Goal: Use online tool/utility: Use online tool/utility

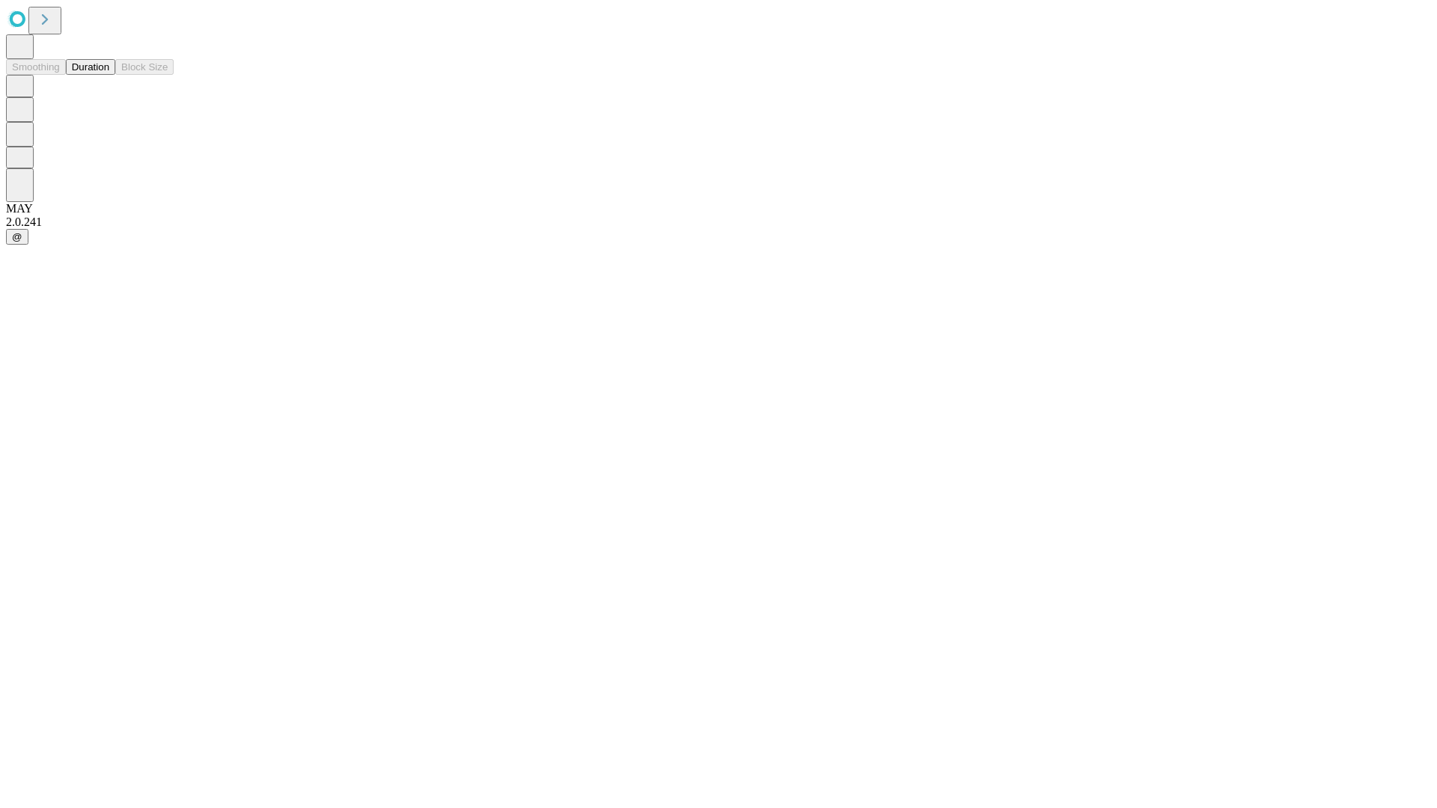
click at [109, 75] on button "Duration" at bounding box center [90, 67] width 49 height 16
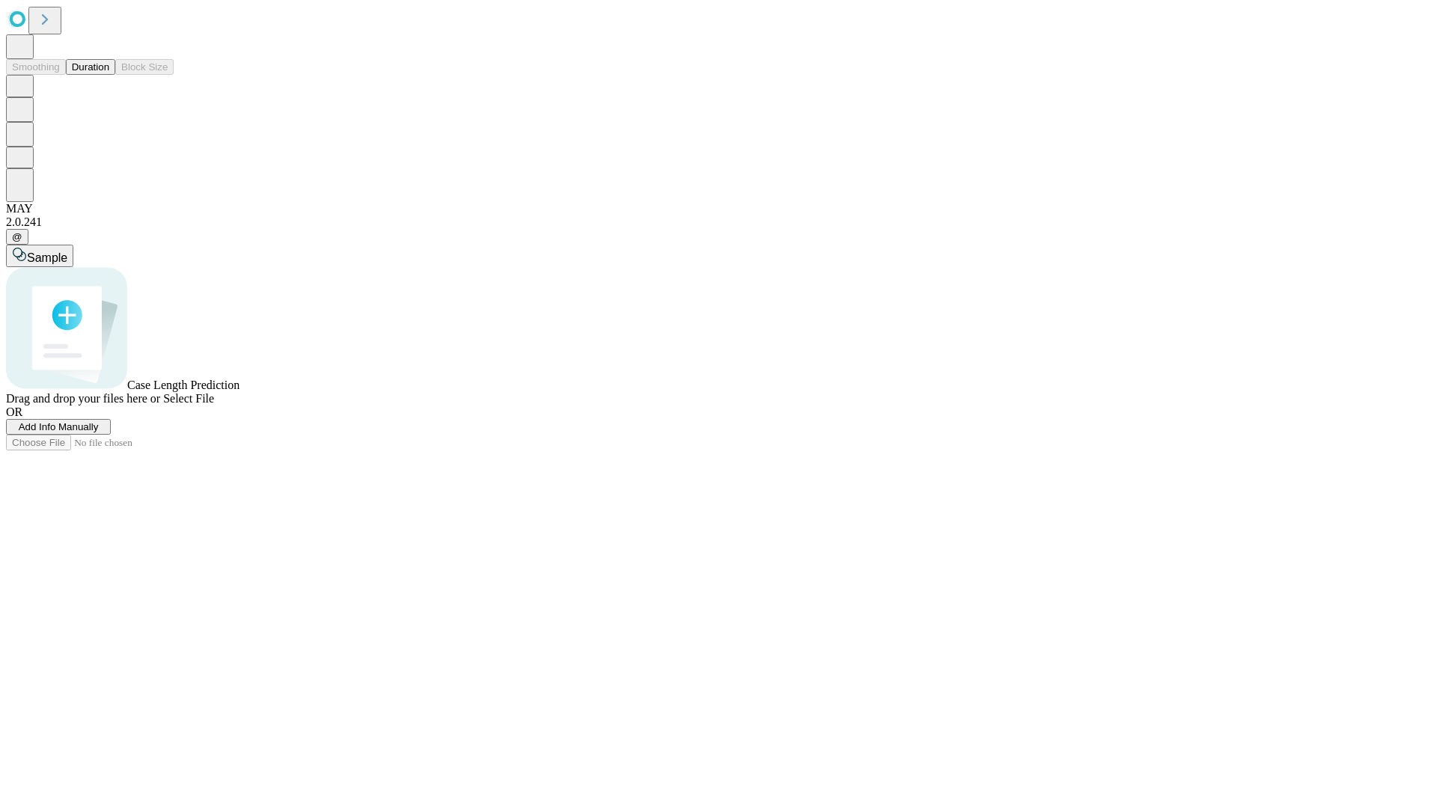
click at [67, 252] on span "Sample" at bounding box center [47, 258] width 40 height 13
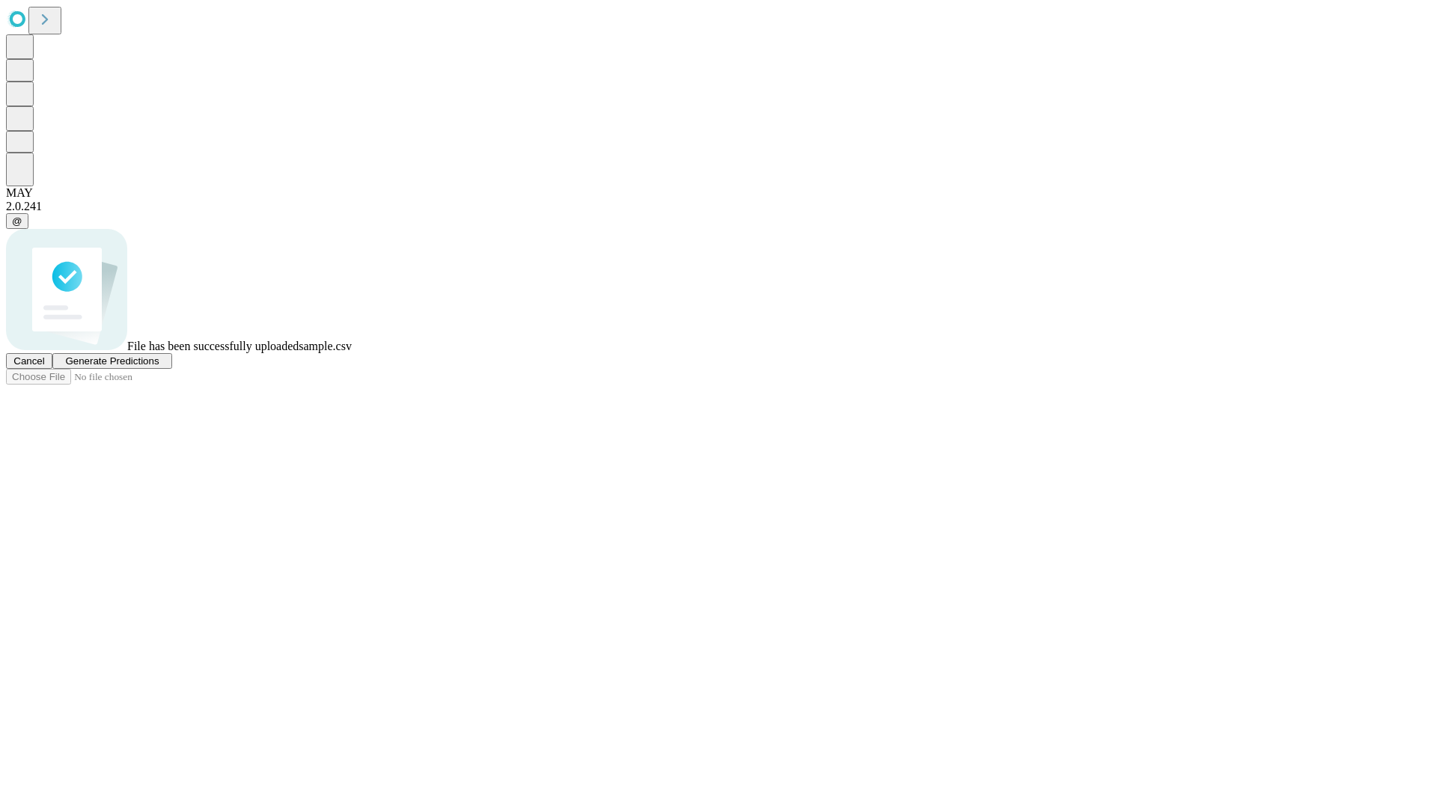
click at [159, 367] on span "Generate Predictions" at bounding box center [112, 361] width 94 height 11
